Goal: Information Seeking & Learning: Learn about a topic

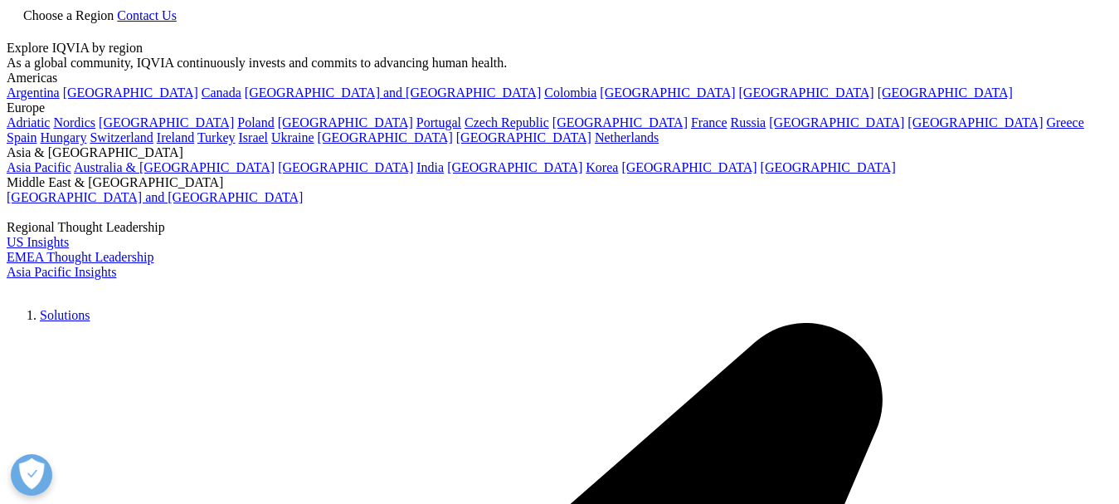
scroll to position [166, 0]
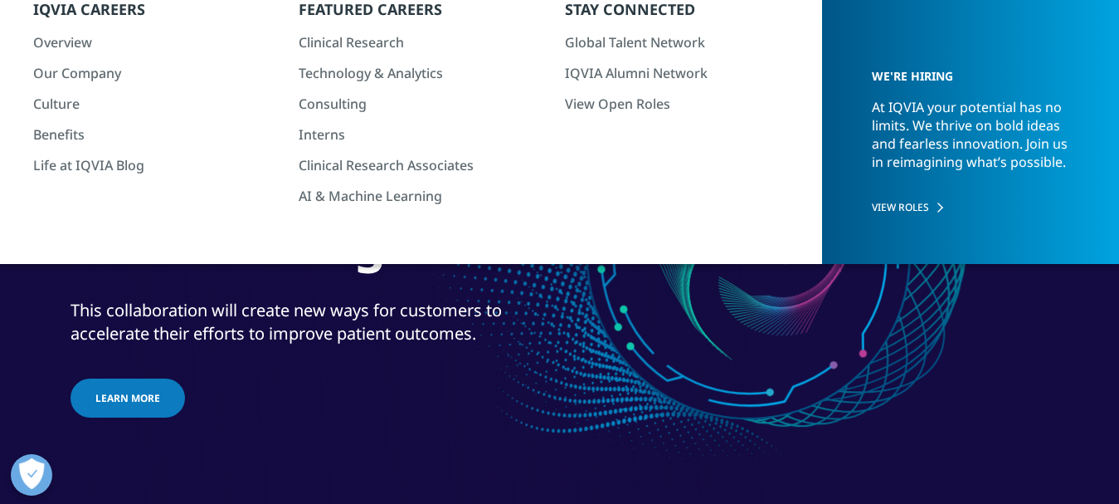
click at [84, 245] on h1 "IQVIA partnering with NVIDIA to accelerate Healthcare-grade AI®" at bounding box center [382, 185] width 622 height 197
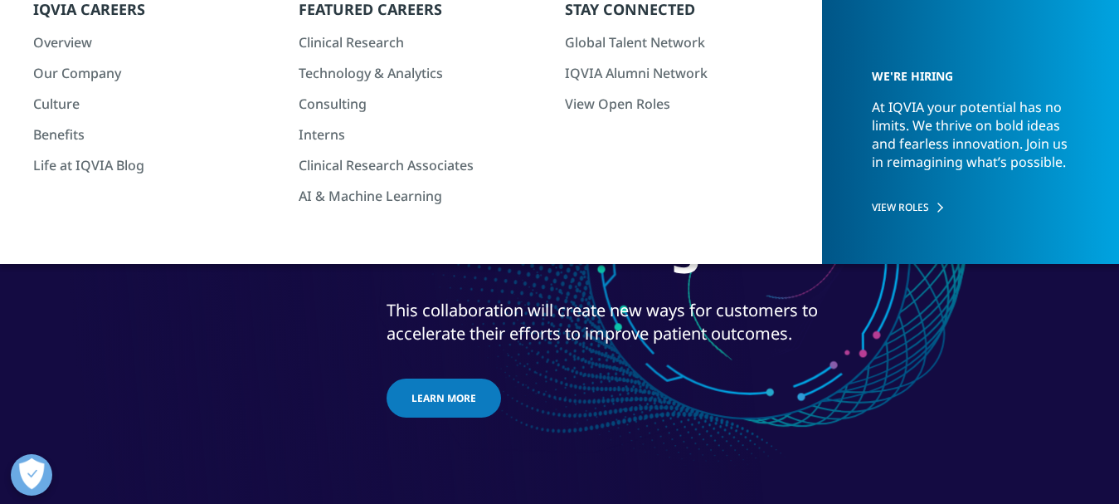
scroll to position [0, 0]
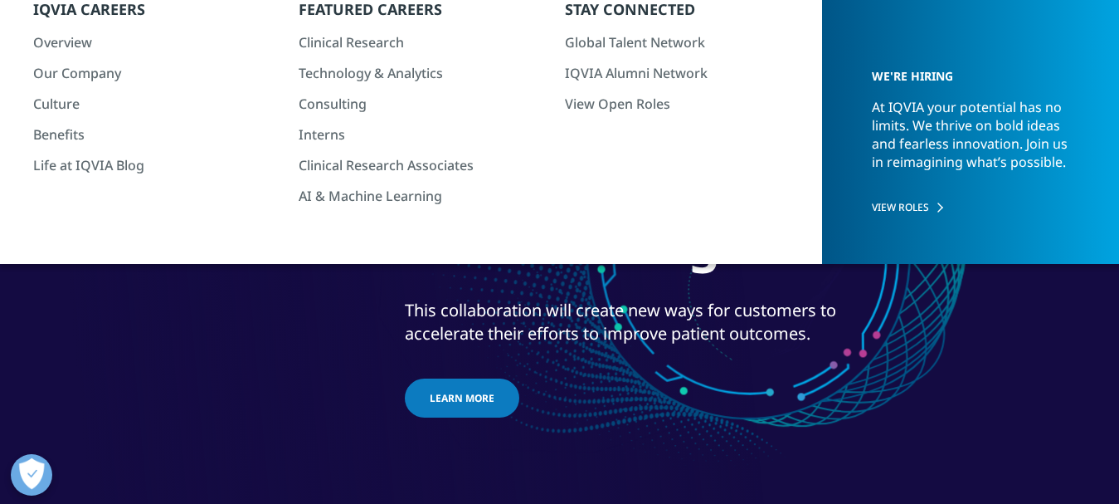
click at [559, 246] on h1 "IQVIA partnering with NVIDIA to accelerate Healthcare-grade AI®" at bounding box center [716, 185] width 622 height 197
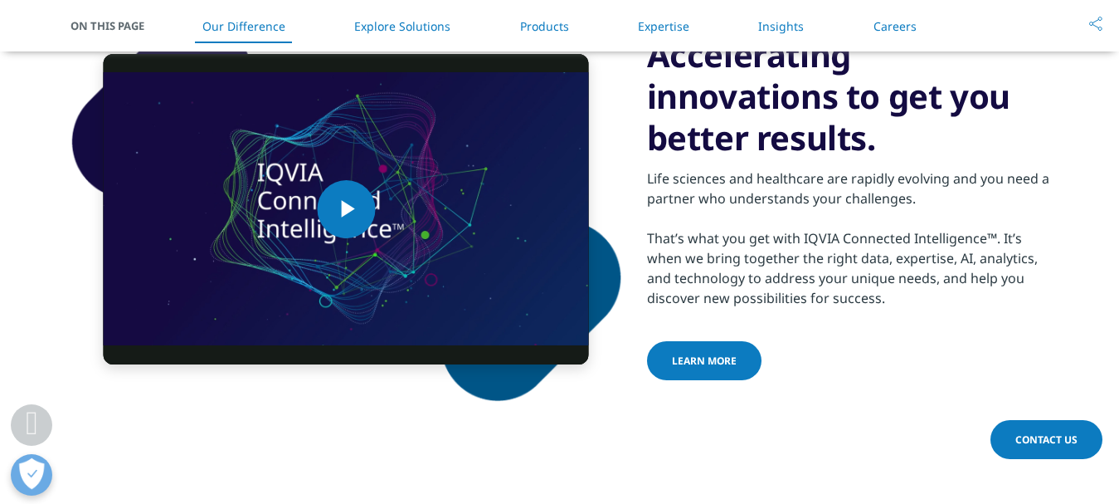
scroll to position [913, 0]
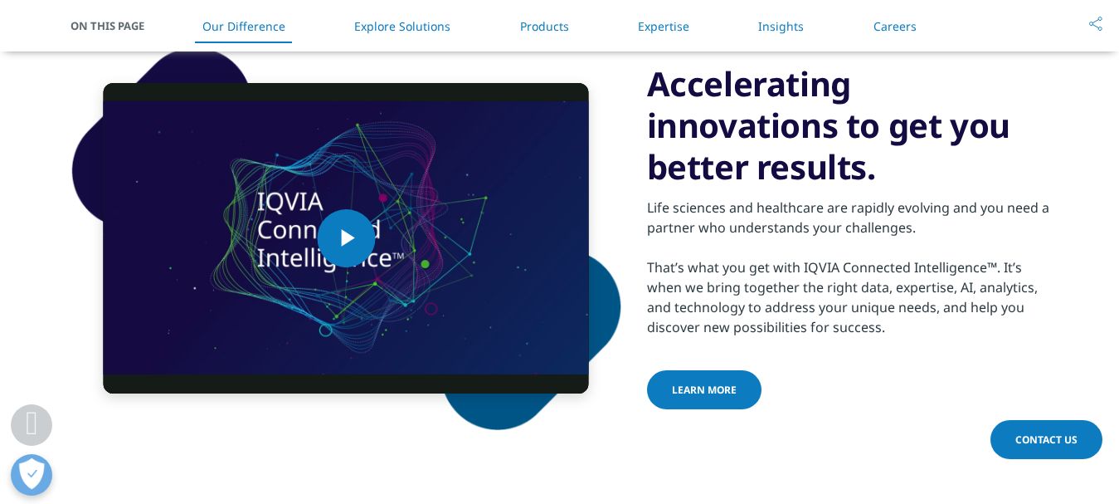
drag, startPoint x: 871, startPoint y: 165, endPoint x: 706, endPoint y: 116, distance: 172.2
click at [680, 88] on h3 "Accelerating innovations to get you better results." at bounding box center [848, 125] width 402 height 124
click at [766, 151] on h3 "Accelerating innovations to get you better results." at bounding box center [848, 125] width 402 height 124
click at [719, 231] on div "Life sciences and healthcare are rapidly evolving and you need a partner who un…" at bounding box center [848, 262] width 402 height 149
drag, startPoint x: 719, startPoint y: 231, endPoint x: 865, endPoint y: 231, distance: 146.0
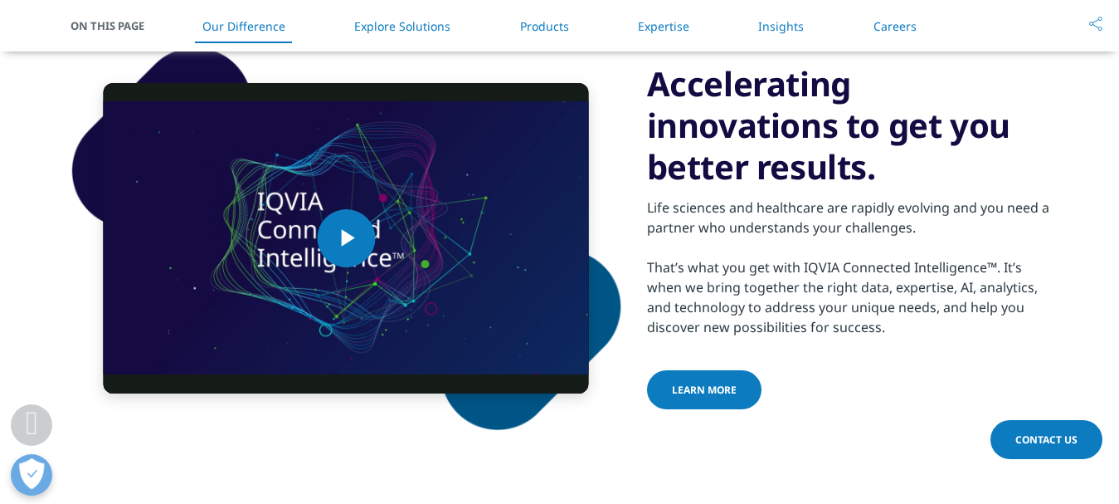
click at [865, 231] on div "Life sciences and healthcare are rapidly evolving and you need a partner who un…" at bounding box center [848, 262] width 402 height 149
click at [846, 231] on div "Life sciences and healthcare are rapidly evolving and you need a partner who un…" at bounding box center [848, 262] width 402 height 149
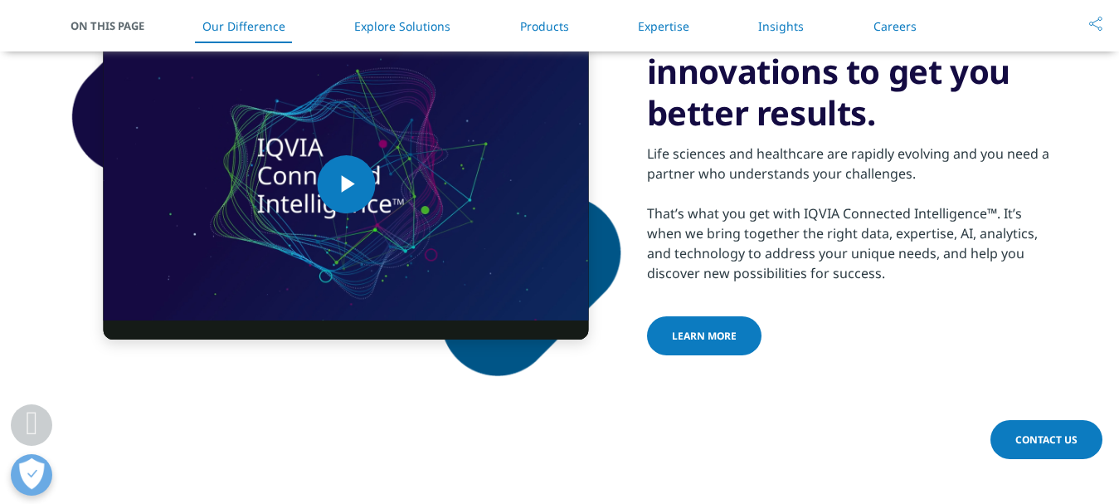
scroll to position [996, 0]
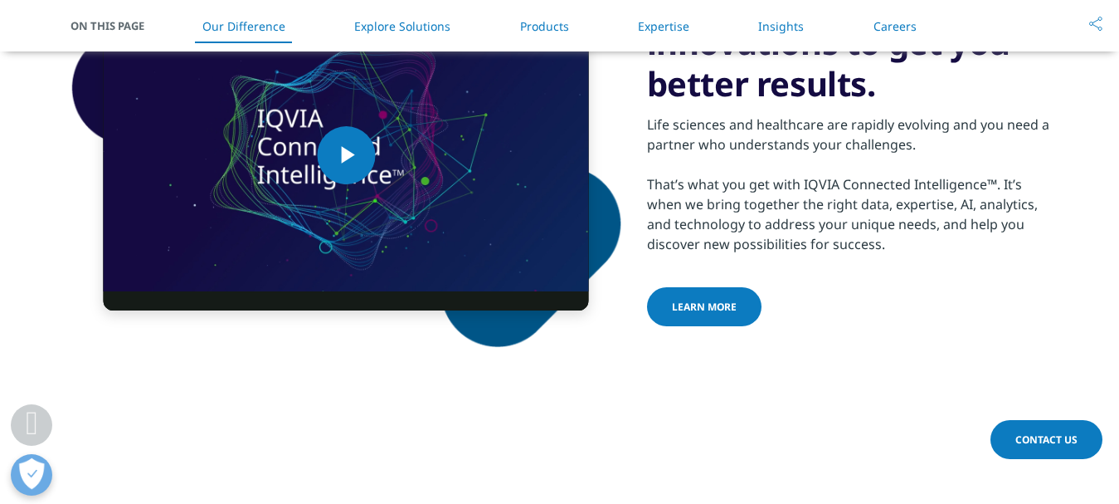
click at [846, 188] on div "Life sciences and healthcare are rapidly evolving and you need a partner who un…" at bounding box center [848, 179] width 402 height 149
drag, startPoint x: 846, startPoint y: 188, endPoint x: 924, endPoint y: 188, distance: 78.0
click at [924, 188] on div "Life sciences and healthcare are rapidly evolving and you need a partner who un…" at bounding box center [848, 179] width 402 height 149
click at [906, 214] on div "Life sciences and healthcare are rapidly evolving and you need a partner who un…" at bounding box center [848, 179] width 402 height 149
click at [961, 200] on div "Life sciences and healthcare are rapidly evolving and you need a partner who un…" at bounding box center [848, 179] width 402 height 149
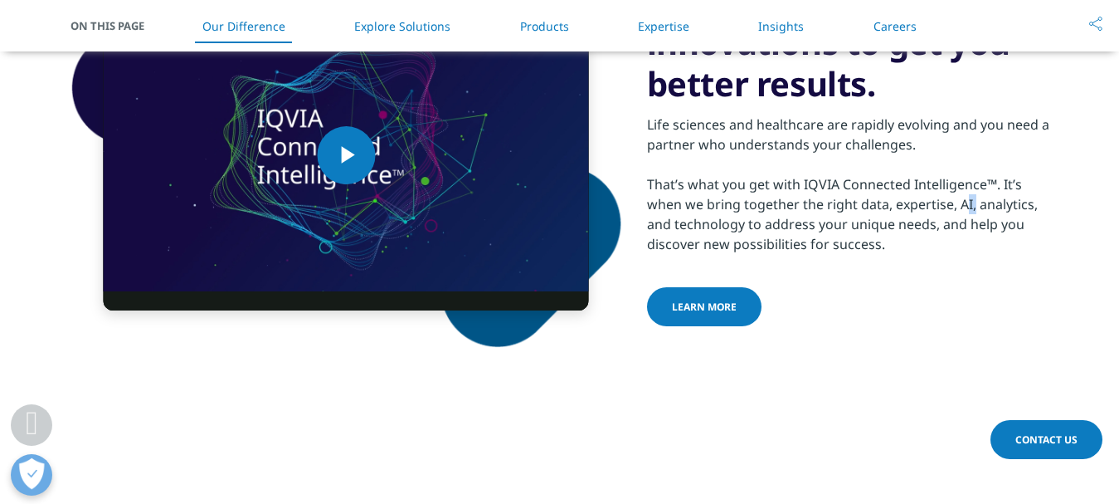
click at [963, 200] on div "Life sciences and healthcare are rapidly evolving and you need a partner who un…" at bounding box center [848, 179] width 402 height 149
copy div "AI"
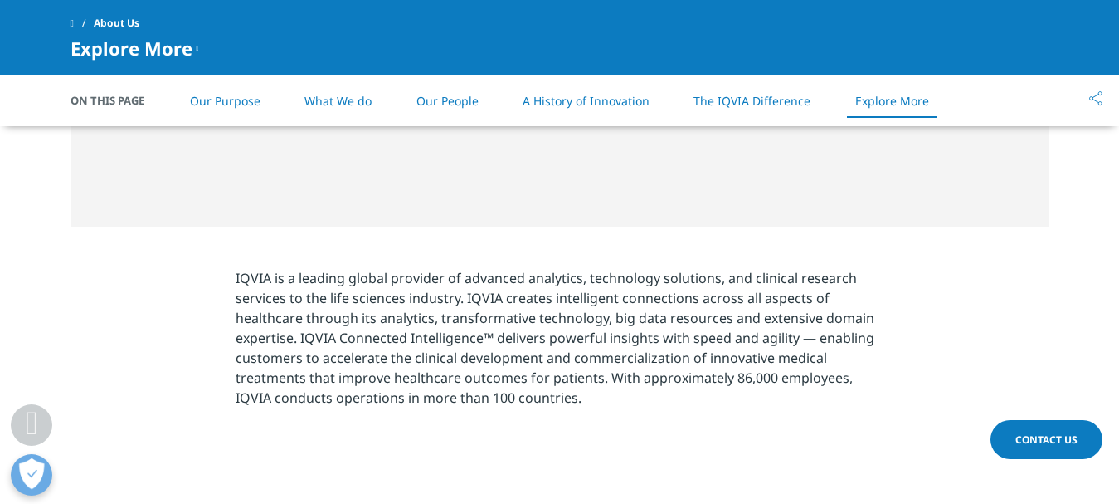
click at [539, 275] on p "IQVIA is a leading global provider of advanced analytics, technology solutions,…" at bounding box center [560, 342] width 648 height 149
copy p "analytics"
click at [681, 276] on p "IQVIA is a leading global provider of advanced analytics, technology solutions,…" at bounding box center [560, 342] width 648 height 149
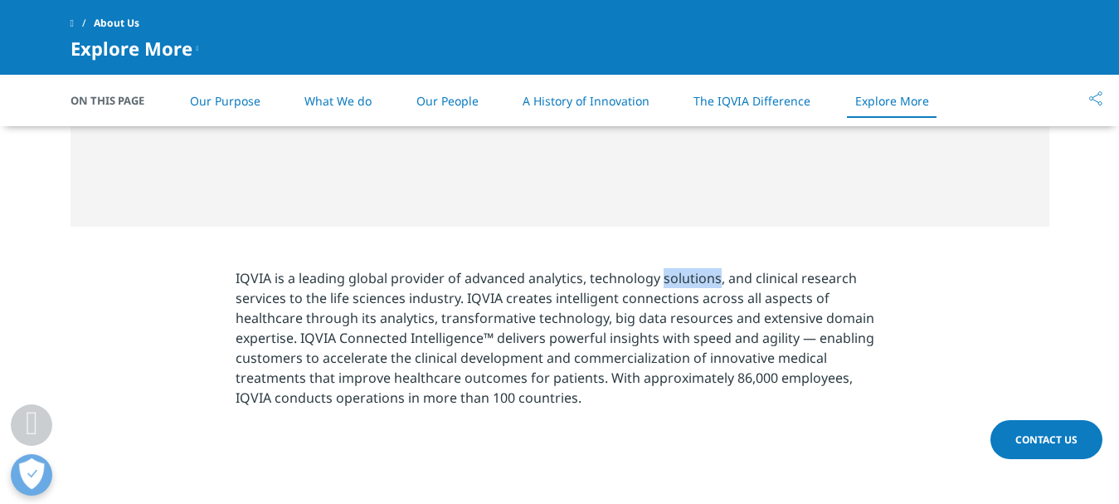
copy p "solutions"
